Goal: Transaction & Acquisition: Purchase product/service

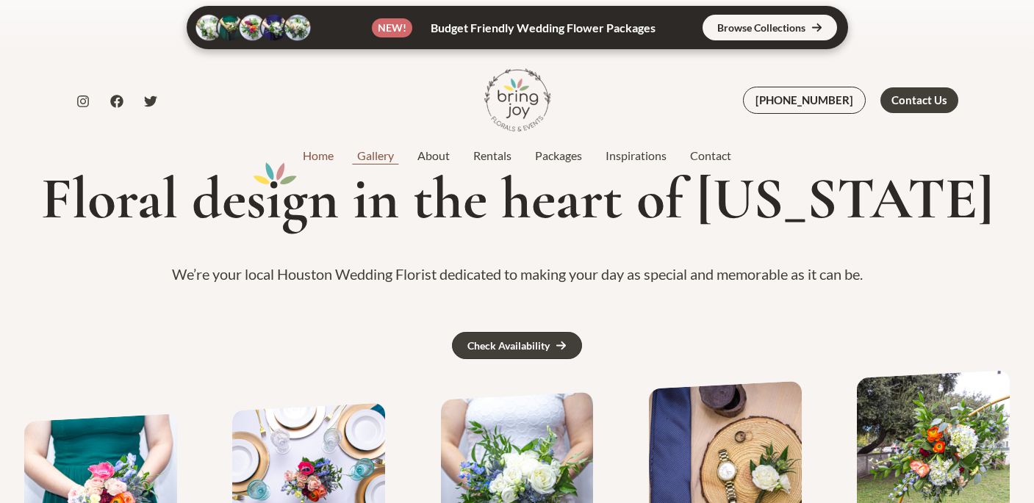
click at [379, 159] on link "Gallery" at bounding box center [375, 156] width 60 height 18
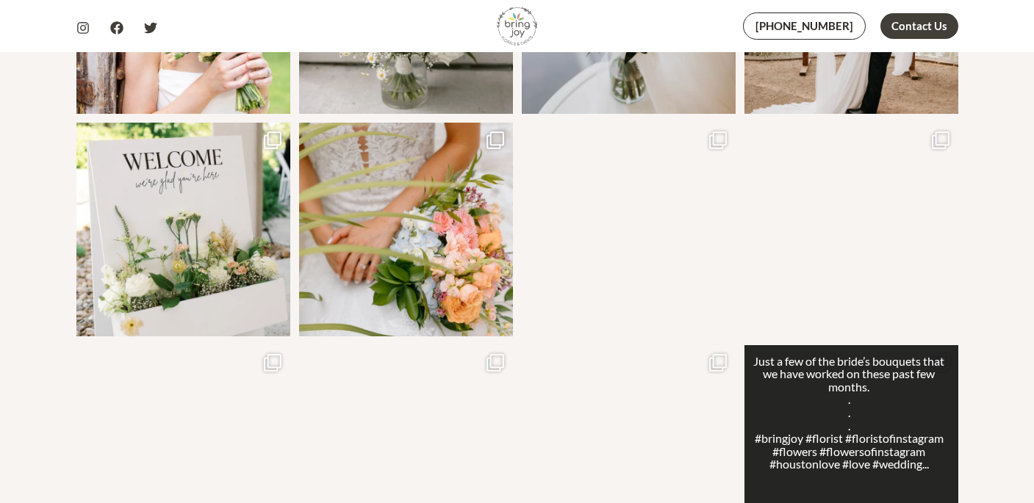
scroll to position [1081, 0]
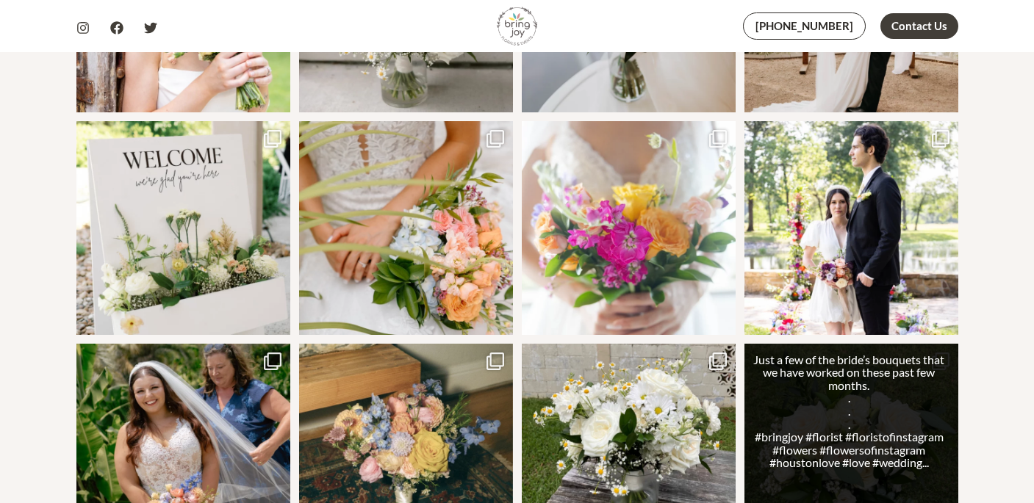
click at [925, 344] on link "Open post by bringjoytexas with ID 18008950643619421" at bounding box center [852, 451] width 214 height 214
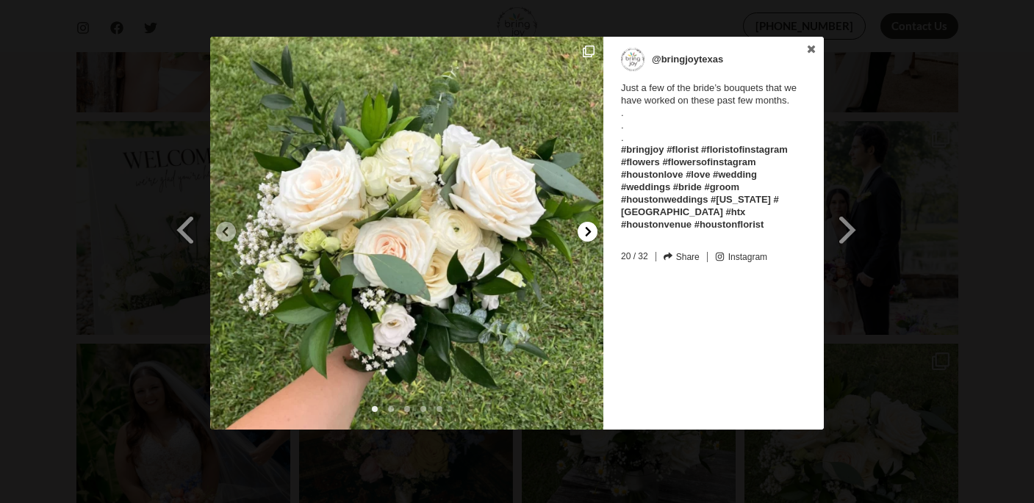
click at [595, 229] on div at bounding box center [588, 232] width 20 height 20
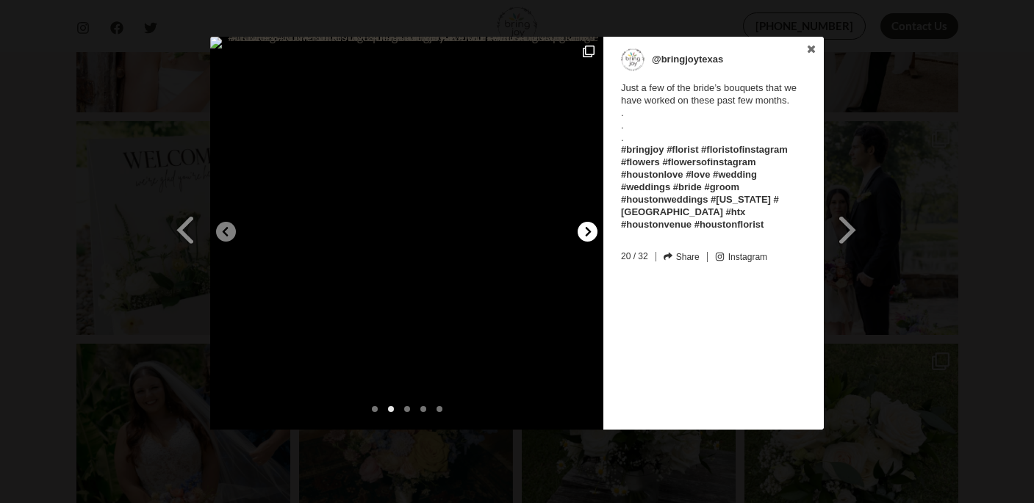
click at [595, 229] on div at bounding box center [588, 232] width 20 height 20
click at [813, 48] on icon at bounding box center [812, 49] width 8 height 8
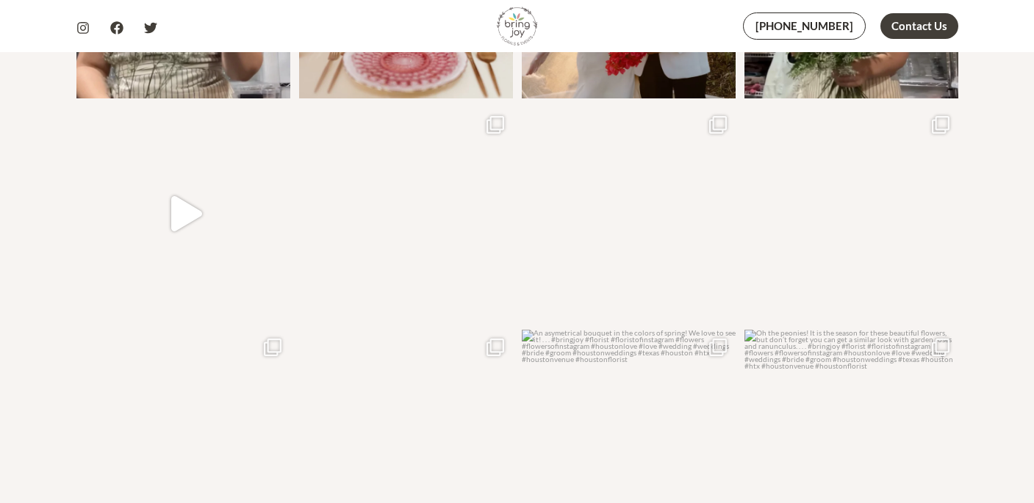
scroll to position [1765, 0]
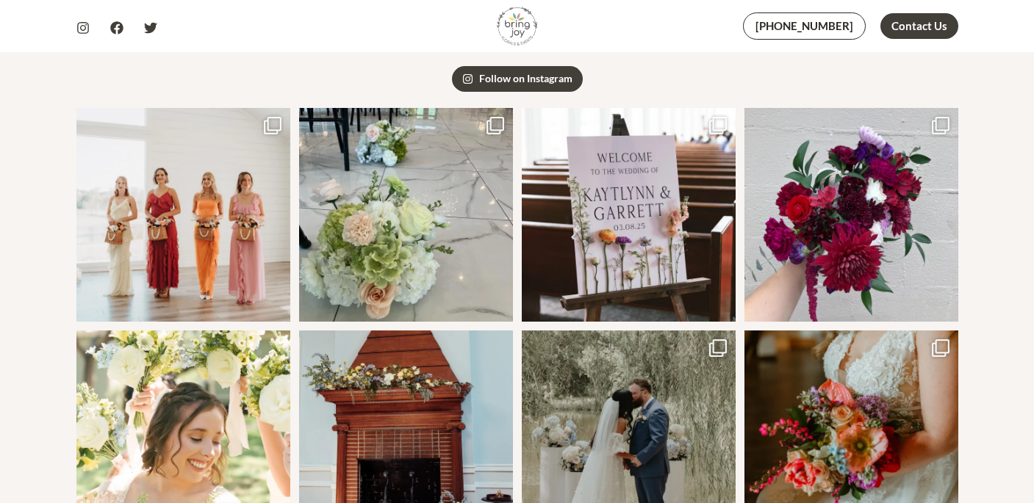
scroll to position [0, 0]
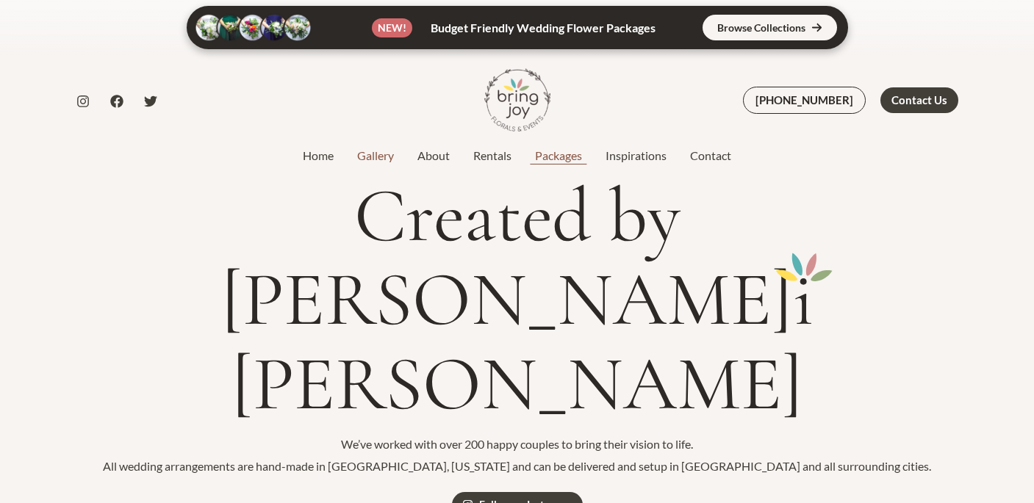
click at [559, 152] on link "Packages" at bounding box center [558, 156] width 71 height 18
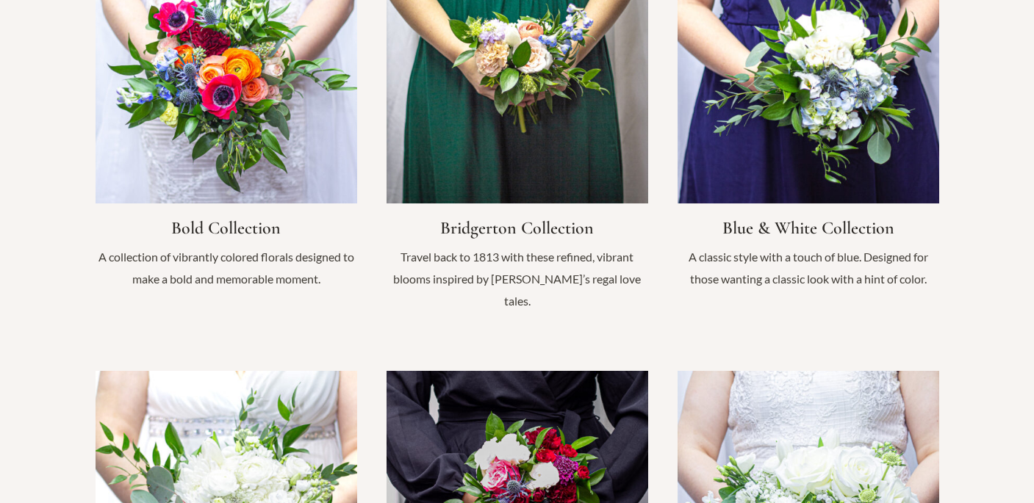
scroll to position [1188, 0]
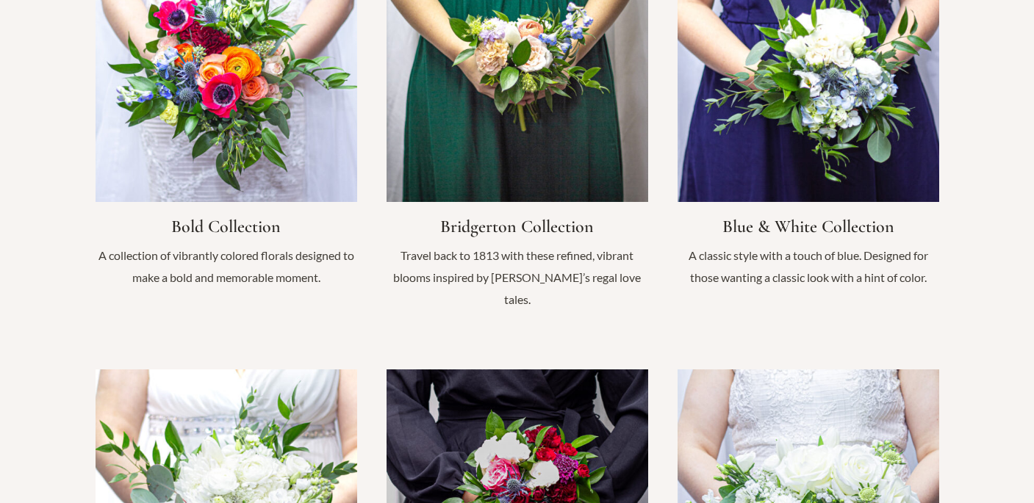
click at [846, 207] on link "Infobox Link" at bounding box center [809, 121] width 262 height 363
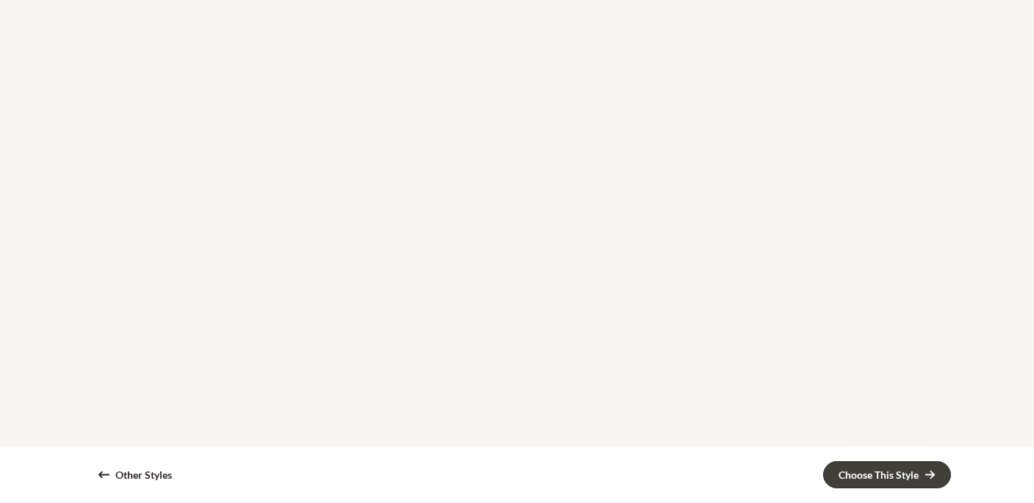
scroll to position [2245, 0]
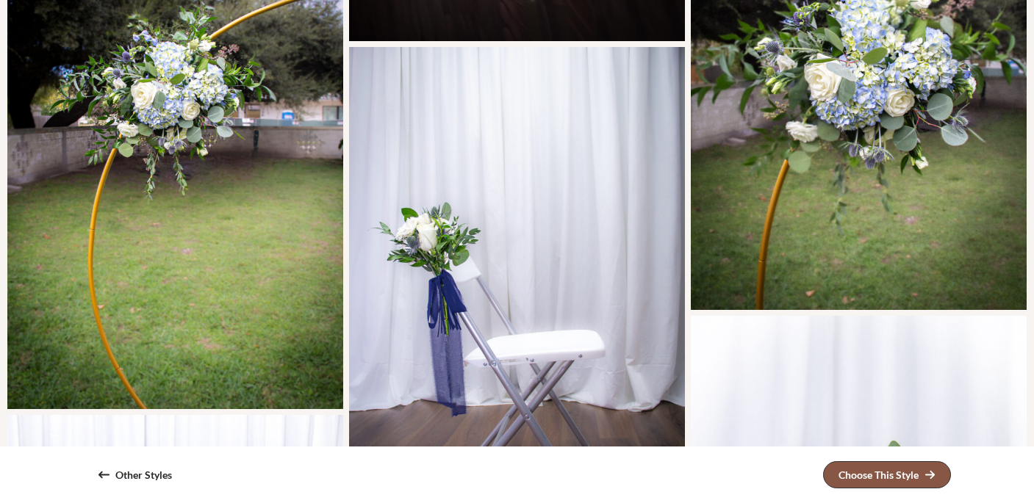
click at [862, 478] on div "Choose This Style" at bounding box center [879, 475] width 80 height 10
